Goal: Task Accomplishment & Management: Manage account settings

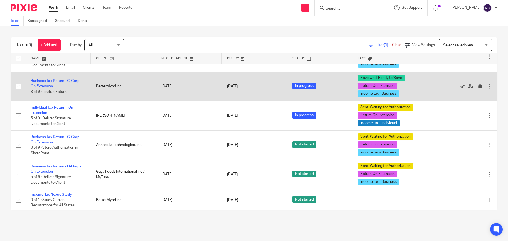
scroll to position [53, 0]
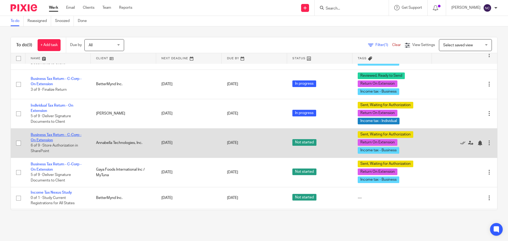
click at [48, 136] on link "Business Tax Return - C-Corp - On Extension" at bounding box center [56, 137] width 51 height 9
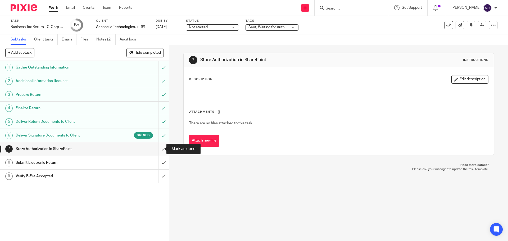
click at [157, 147] on input "submit" at bounding box center [84, 148] width 169 height 13
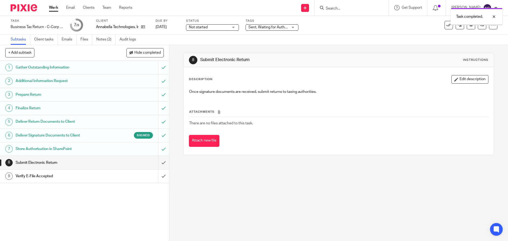
click at [158, 163] on input "submit" at bounding box center [84, 162] width 169 height 13
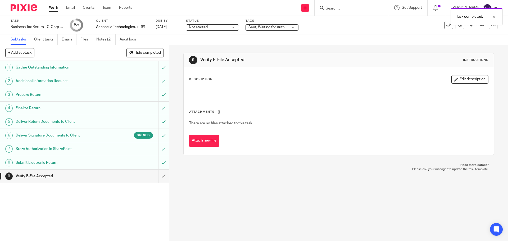
click at [23, 9] on img at bounding box center [24, 7] width 26 height 7
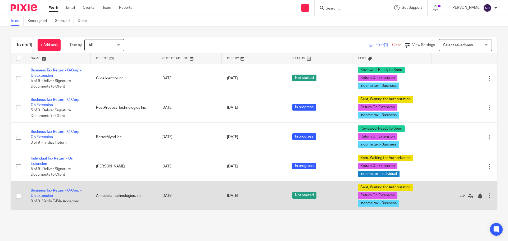
click at [61, 191] on link "Business Tax Return - C-Corp - On Extension" at bounding box center [56, 193] width 51 height 9
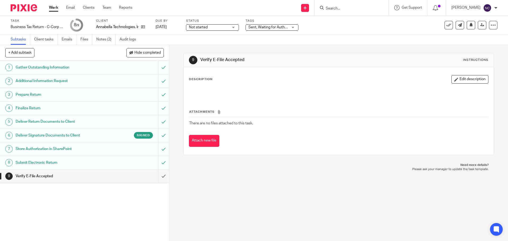
click at [291, 28] on div "Sent, Waiting for Authorization + 2" at bounding box center [271, 27] width 53 height 6
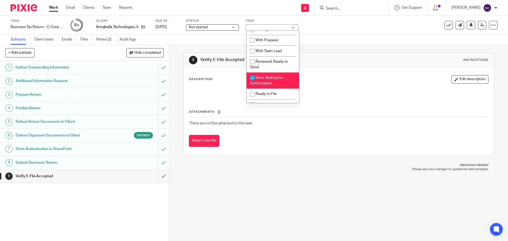
scroll to position [26, 0]
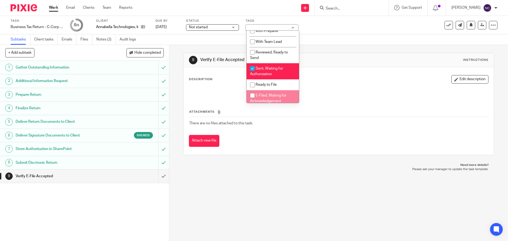
click at [265, 95] on span "E-Filed, Waiting for Acknowledgement" at bounding box center [268, 98] width 36 height 9
checkbox input "true"
click at [261, 72] on li "Sent, Waiting for Authorization" at bounding box center [272, 71] width 52 height 16
checkbox input "false"
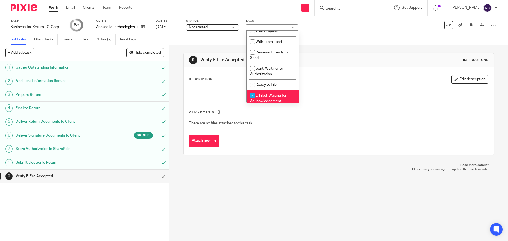
click at [249, 164] on p "Need more details?" at bounding box center [339, 165] width 300 height 4
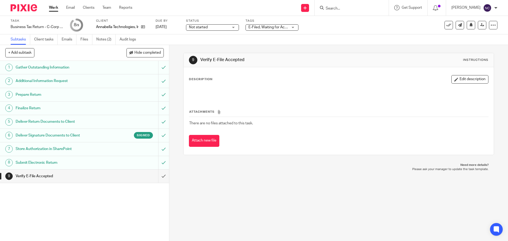
click at [29, 5] on img at bounding box center [24, 7] width 26 height 7
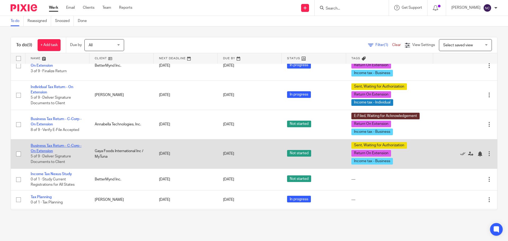
scroll to position [63, 0]
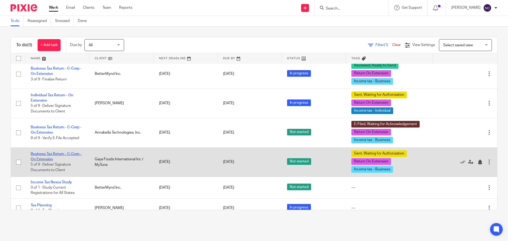
click at [45, 154] on link "Business Tax Return - C-Corp - On Extension" at bounding box center [56, 156] width 51 height 9
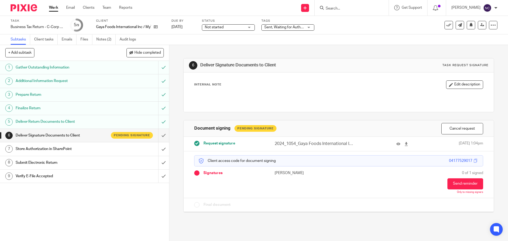
click at [235, 28] on span "Not started" at bounding box center [225, 28] width 40 height 6
click at [224, 48] on li "In progress" at bounding box center [229, 46] width 52 height 11
click at [20, 7] on img at bounding box center [24, 7] width 26 height 7
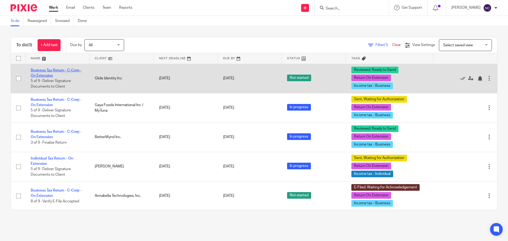
click at [53, 69] on link "Business Tax Return - C-Corp - On Extension" at bounding box center [56, 72] width 51 height 9
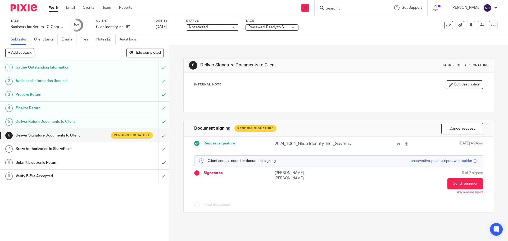
click at [197, 28] on span "Not started" at bounding box center [198, 27] width 19 height 4
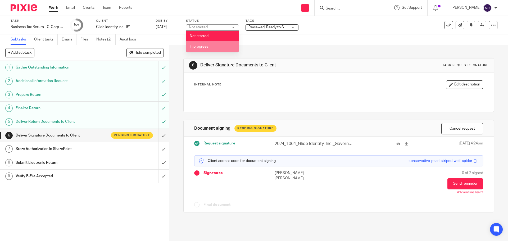
click at [203, 47] on span "In progress" at bounding box center [199, 47] width 19 height 4
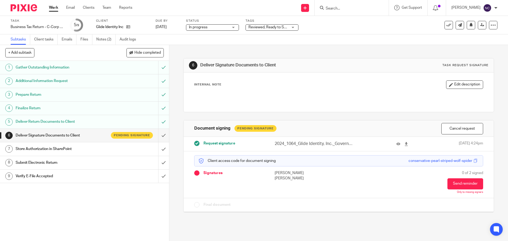
click at [264, 27] on span "Reviewed, Ready to Send + 2" at bounding box center [272, 27] width 48 height 4
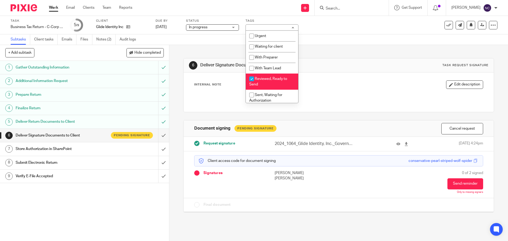
scroll to position [26, 0]
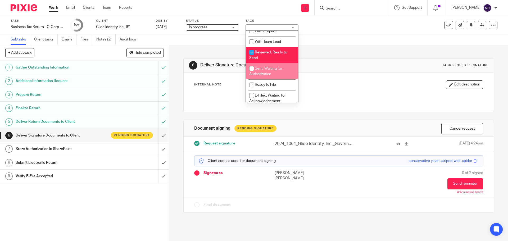
click at [266, 69] on span "Sent, Waiting for Authorization" at bounding box center [265, 71] width 33 height 9
checkbox input "true"
click at [263, 55] on li "Reviewed, Ready to Send" at bounding box center [272, 55] width 52 height 16
checkbox input "false"
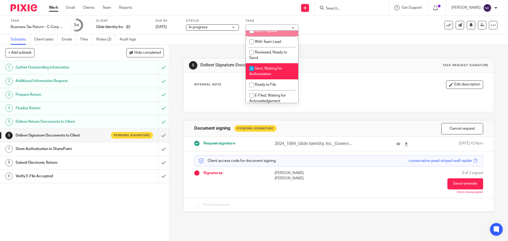
click at [361, 25] on div "Task Business Tax Return - C-Corp - On Extension Save Business Tax Return - C-C…" at bounding box center [213, 25] width 405 height 13
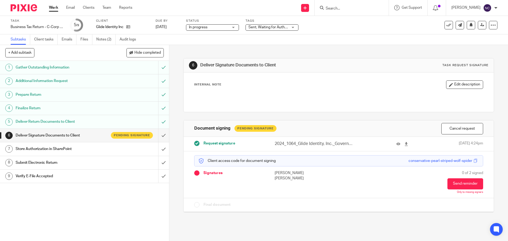
click at [32, 5] on img at bounding box center [24, 7] width 26 height 7
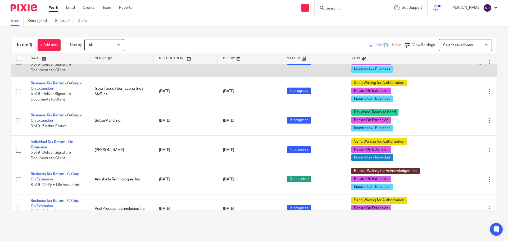
scroll to position [53, 0]
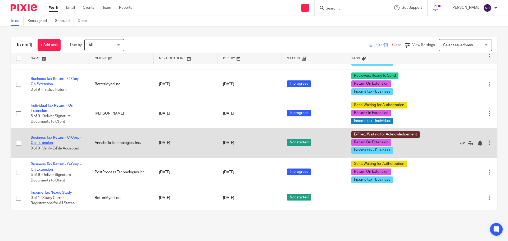
click at [44, 136] on link "Business Tax Return - C-Corp - On Extension" at bounding box center [56, 140] width 51 height 9
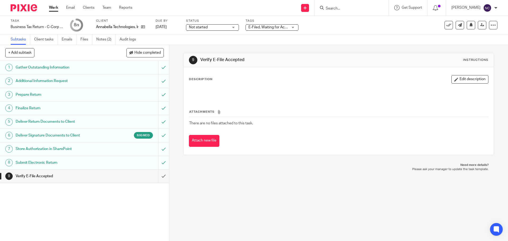
click at [208, 26] on span "Not started" at bounding box center [198, 27] width 19 height 4
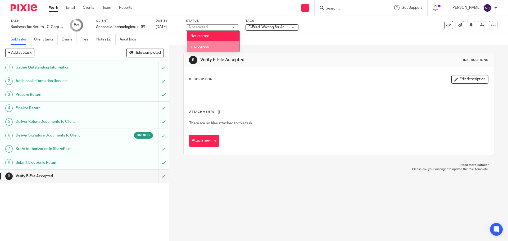
click at [201, 45] on span "In progress" at bounding box center [199, 47] width 19 height 4
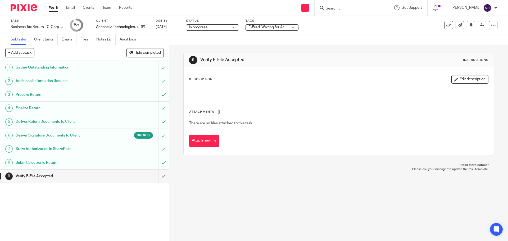
click at [27, 12] on div at bounding box center [22, 8] width 44 height 16
click at [25, 10] on img at bounding box center [24, 7] width 26 height 7
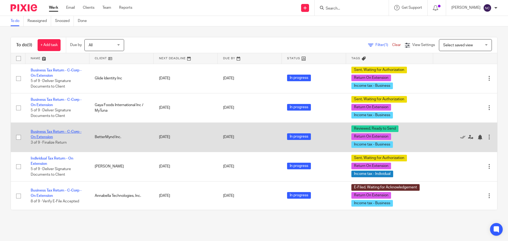
click at [54, 137] on link "Business Tax Return - C-Corp - On Extension" at bounding box center [56, 134] width 51 height 9
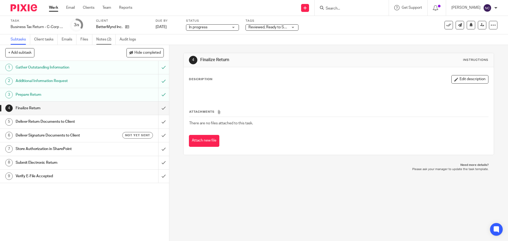
click at [98, 40] on link "Notes (2)" at bounding box center [105, 39] width 19 height 10
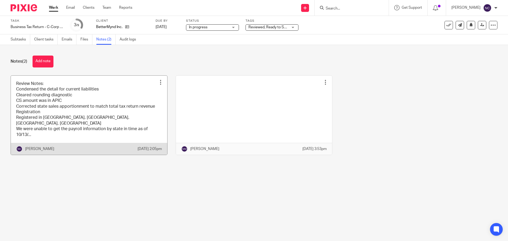
click at [98, 121] on link at bounding box center [89, 115] width 156 height 79
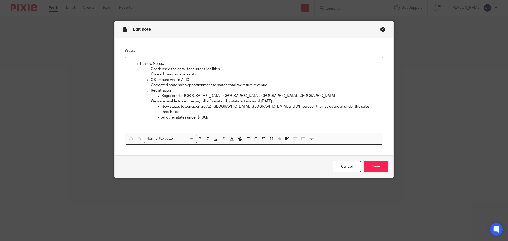
click at [381, 29] on div "Close this dialog window" at bounding box center [382, 29] width 5 height 5
